Goal: Transaction & Acquisition: Purchase product/service

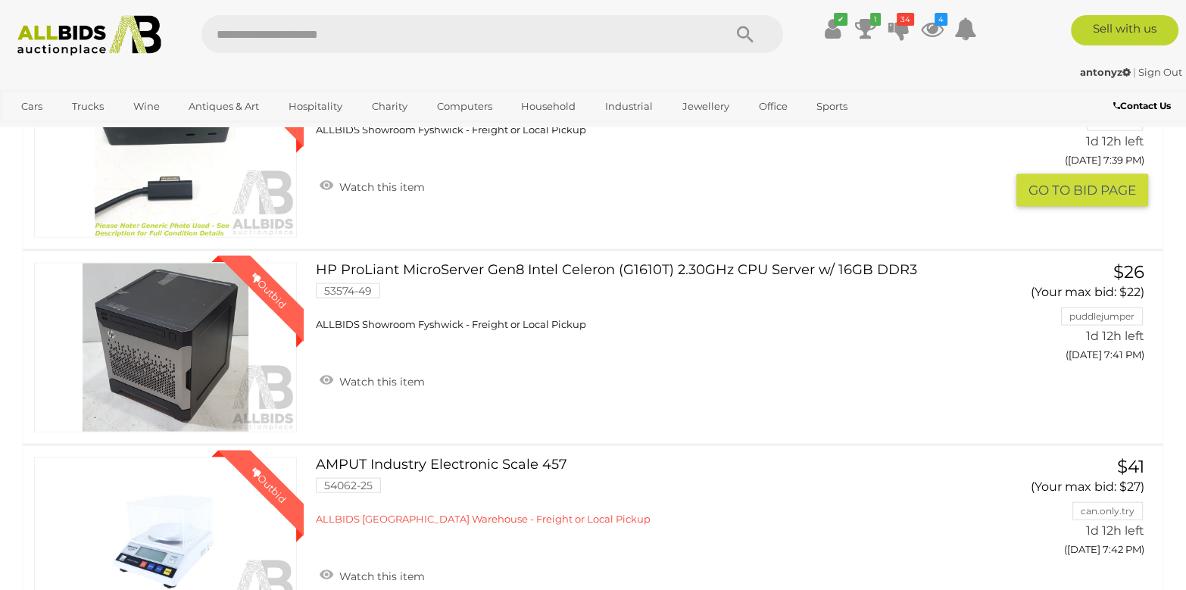
scroll to position [4089, 0]
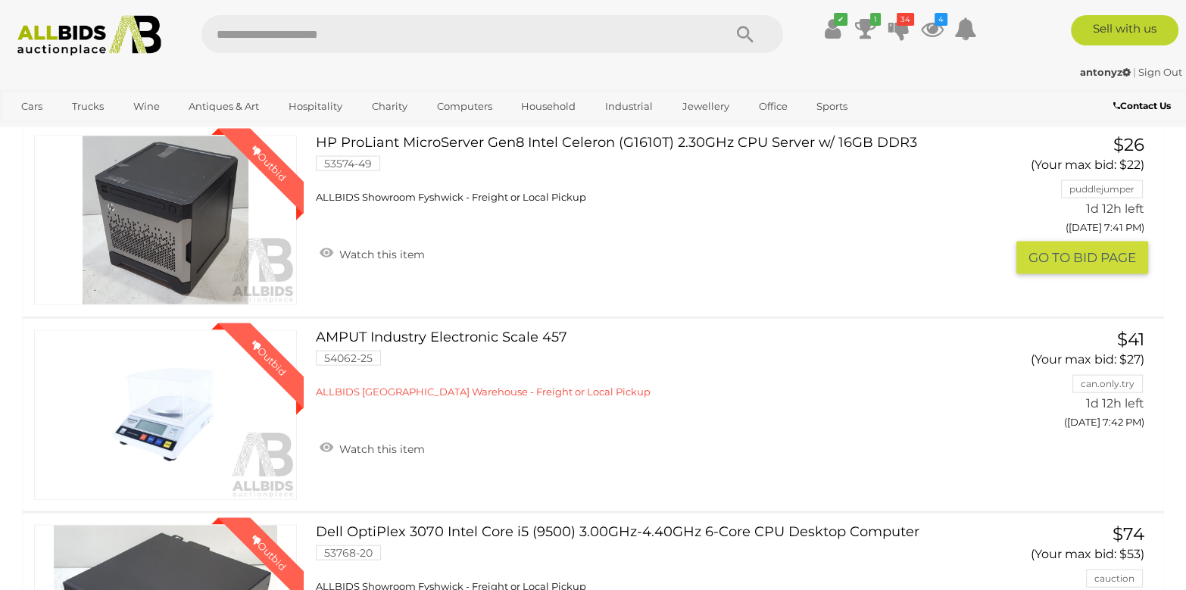
click at [444, 136] on link "HP ProLiant MicroServer Gen8 Intel Celeron (G1610T) 2.30GHz CPU Server w/ 16GB …" at bounding box center [644, 170] width 635 height 68
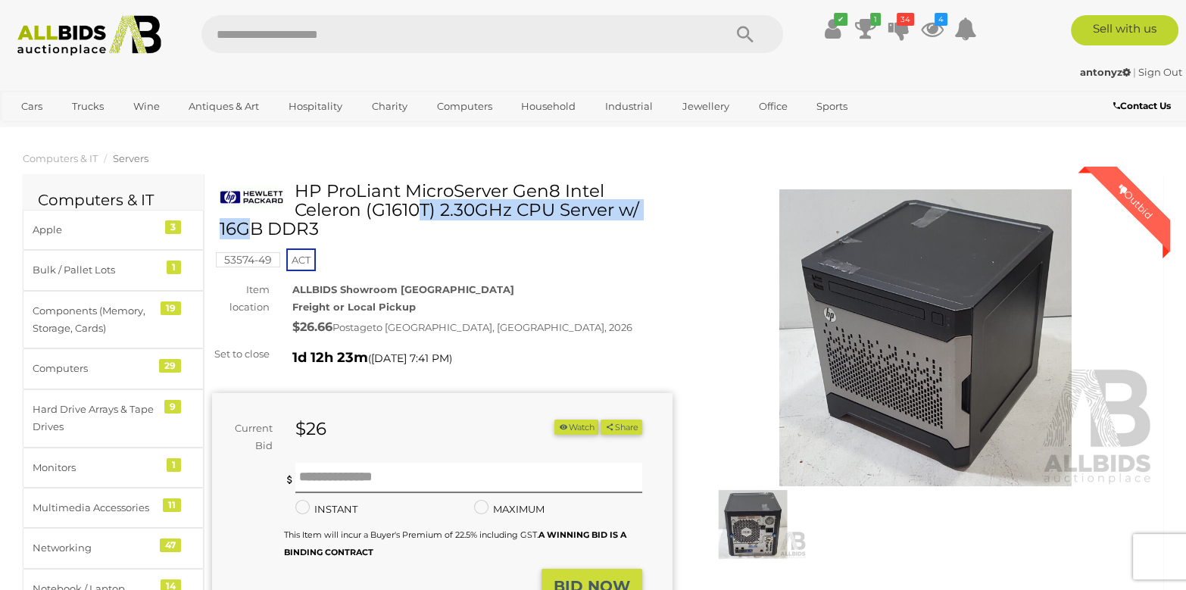
drag, startPoint x: 296, startPoint y: 192, endPoint x: 561, endPoint y: 185, distance: 265.1
click at [561, 185] on h1 "HP ProLiant MicroServer Gen8 Intel Celeron (G1610T) 2.30GHz CPU Server w/ 16GB …" at bounding box center [444, 211] width 449 height 58
drag, startPoint x: 561, startPoint y: 185, endPoint x: 547, endPoint y: 186, distance: 13.7
copy h1 "HP ProLiant MicroServer Gen8"
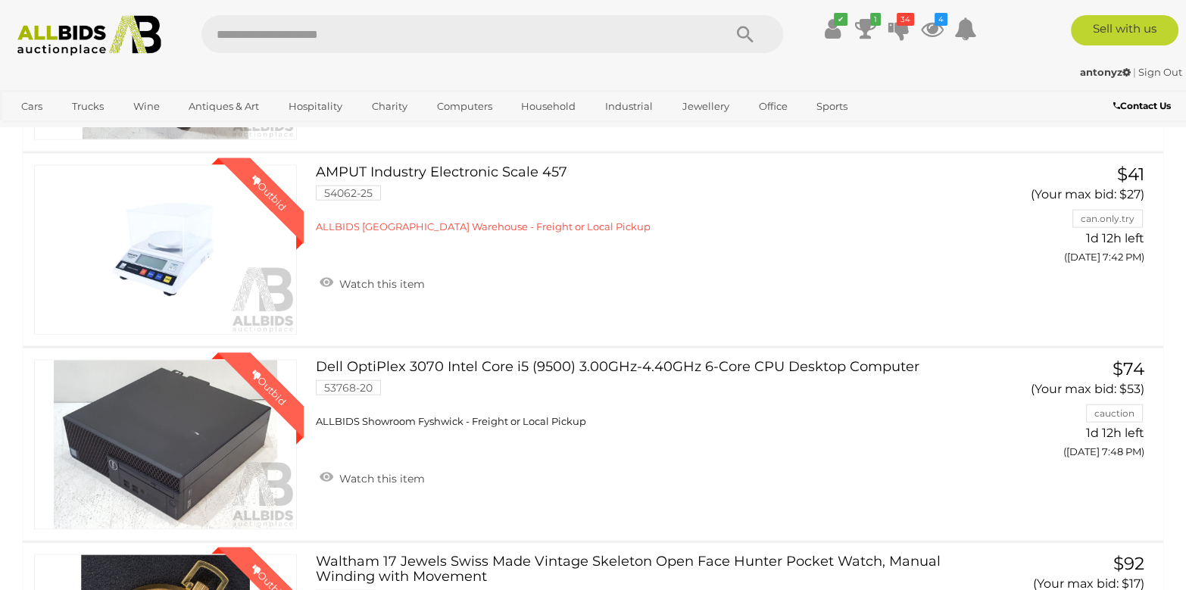
scroll to position [4254, 0]
